Goal: Transaction & Acquisition: Purchase product/service

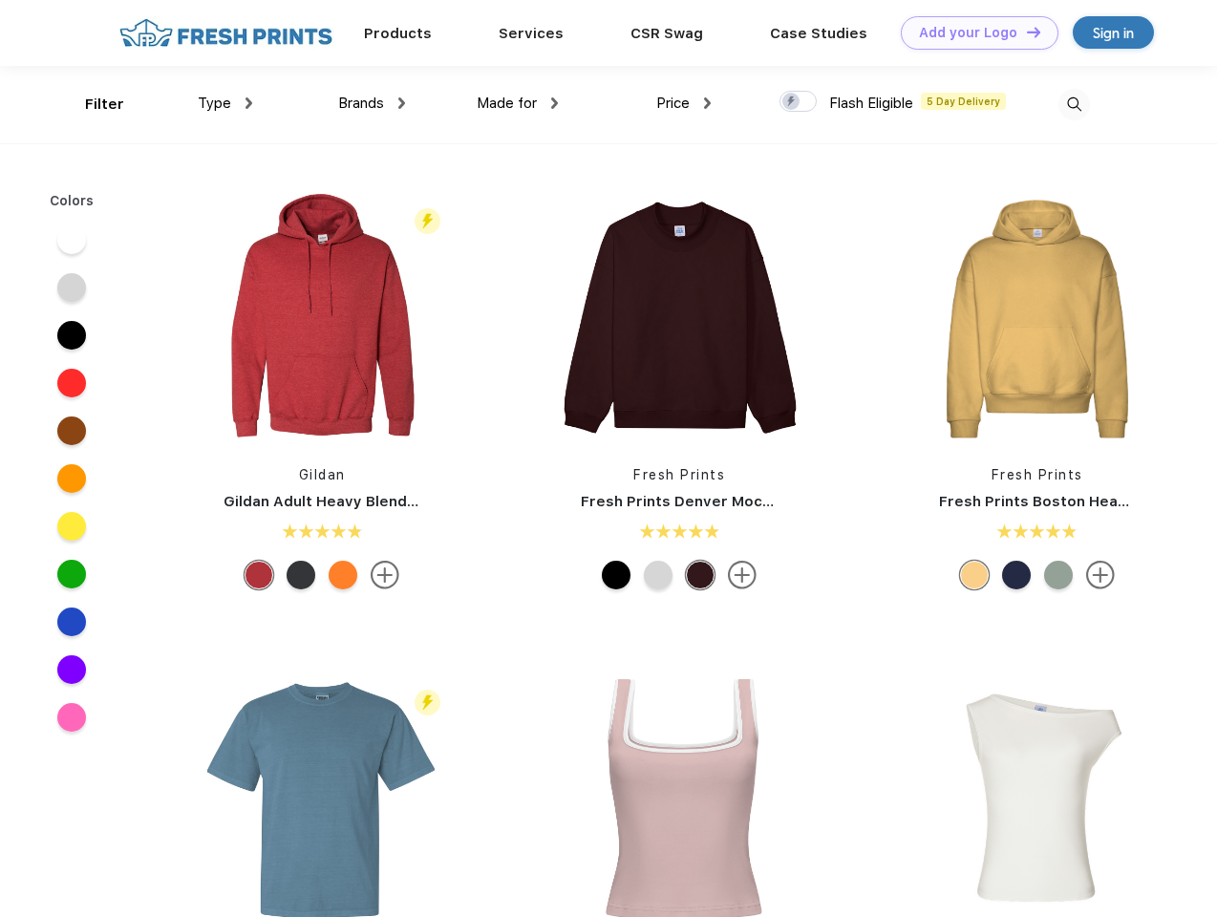
click at [972, 32] on link "Add your Logo Design Tool" at bounding box center [980, 32] width 158 height 33
click at [0, 0] on div "Design Tool" at bounding box center [0, 0] width 0 height 0
click at [1025, 32] on link "Add your Logo Design Tool" at bounding box center [980, 32] width 158 height 33
click at [92, 104] on div "Filter" at bounding box center [104, 105] width 39 height 22
click at [225, 103] on span "Type" at bounding box center [214, 103] width 33 height 17
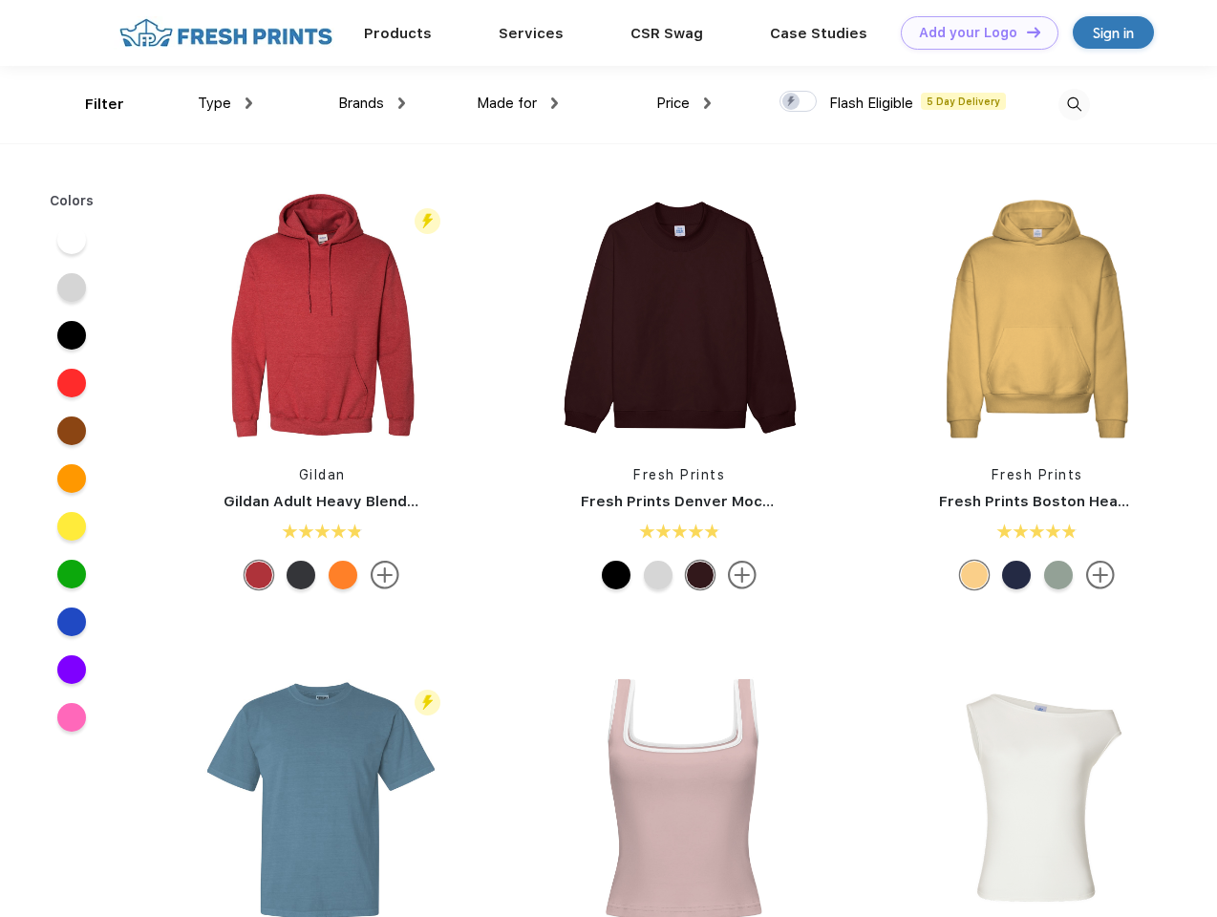
click at [372, 103] on span "Brands" at bounding box center [361, 103] width 46 height 17
click at [518, 103] on span "Made for" at bounding box center [507, 103] width 60 height 17
click at [684, 103] on span "Price" at bounding box center [672, 103] width 33 height 17
click at [799, 102] on div at bounding box center [797, 101] width 37 height 21
click at [792, 102] on input "checkbox" at bounding box center [785, 96] width 12 height 12
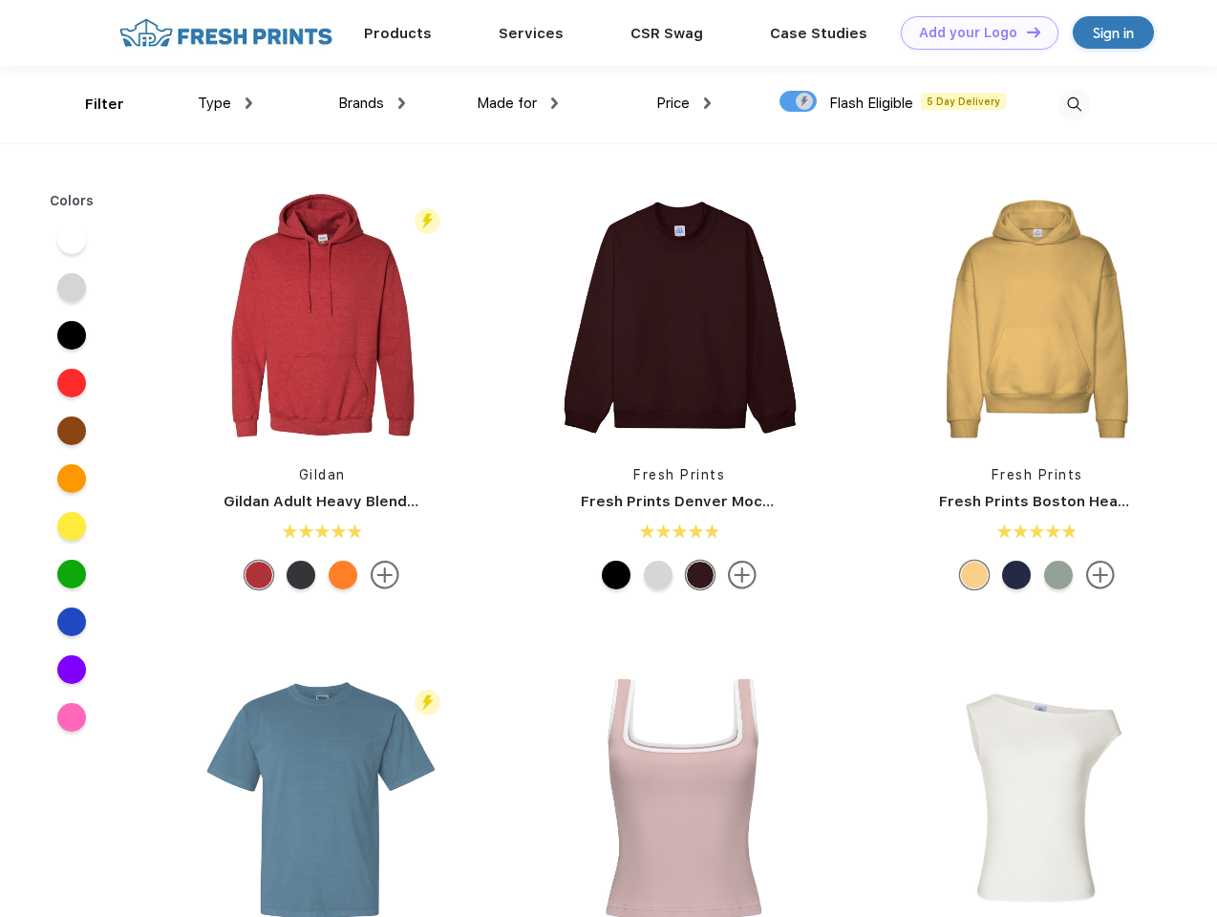
click at [1074, 104] on img at bounding box center [1074, 105] width 32 height 32
